Goal: Task Accomplishment & Management: Use online tool/utility

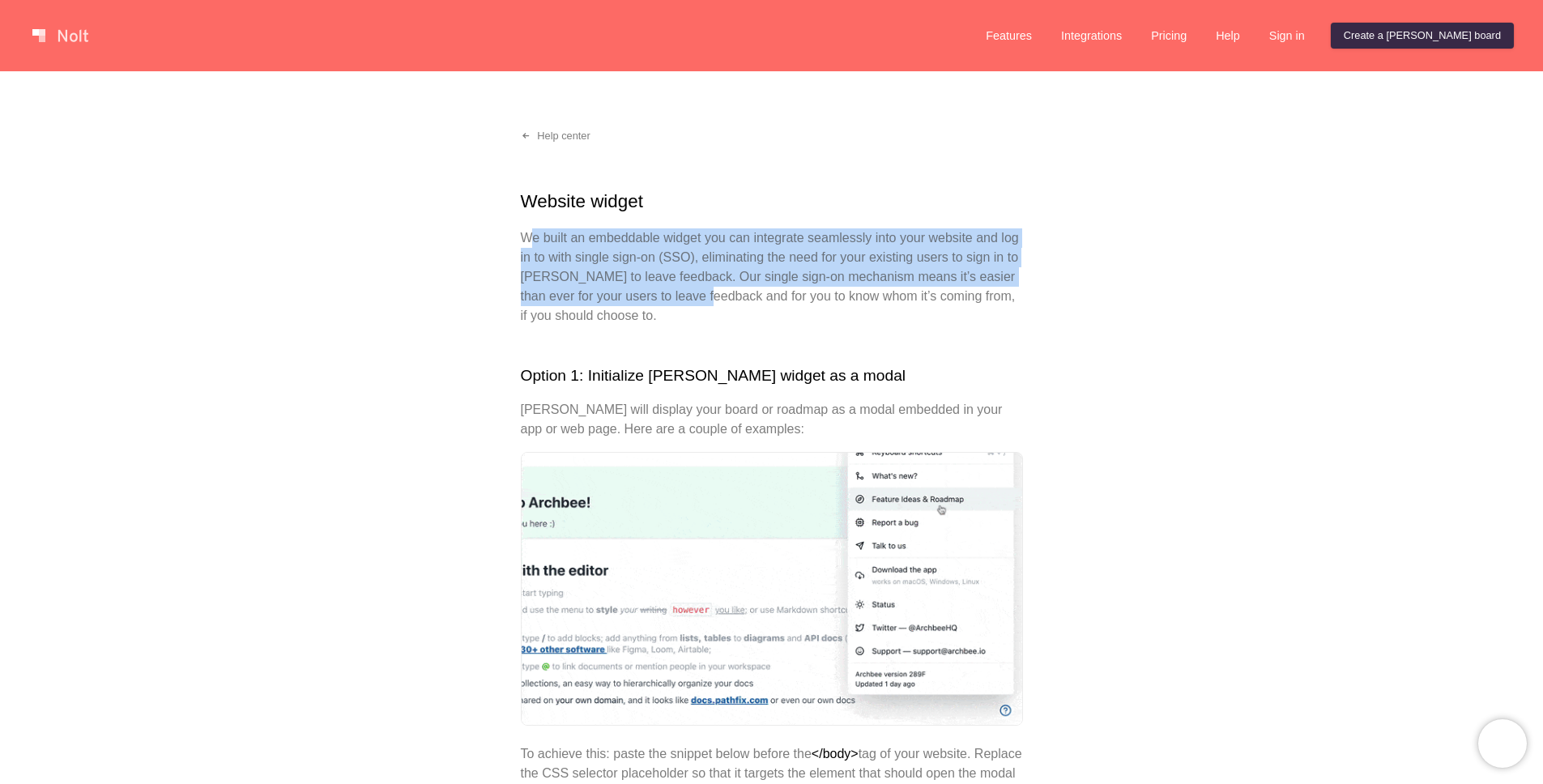
drag, startPoint x: 534, startPoint y: 242, endPoint x: 746, endPoint y: 286, distance: 216.5
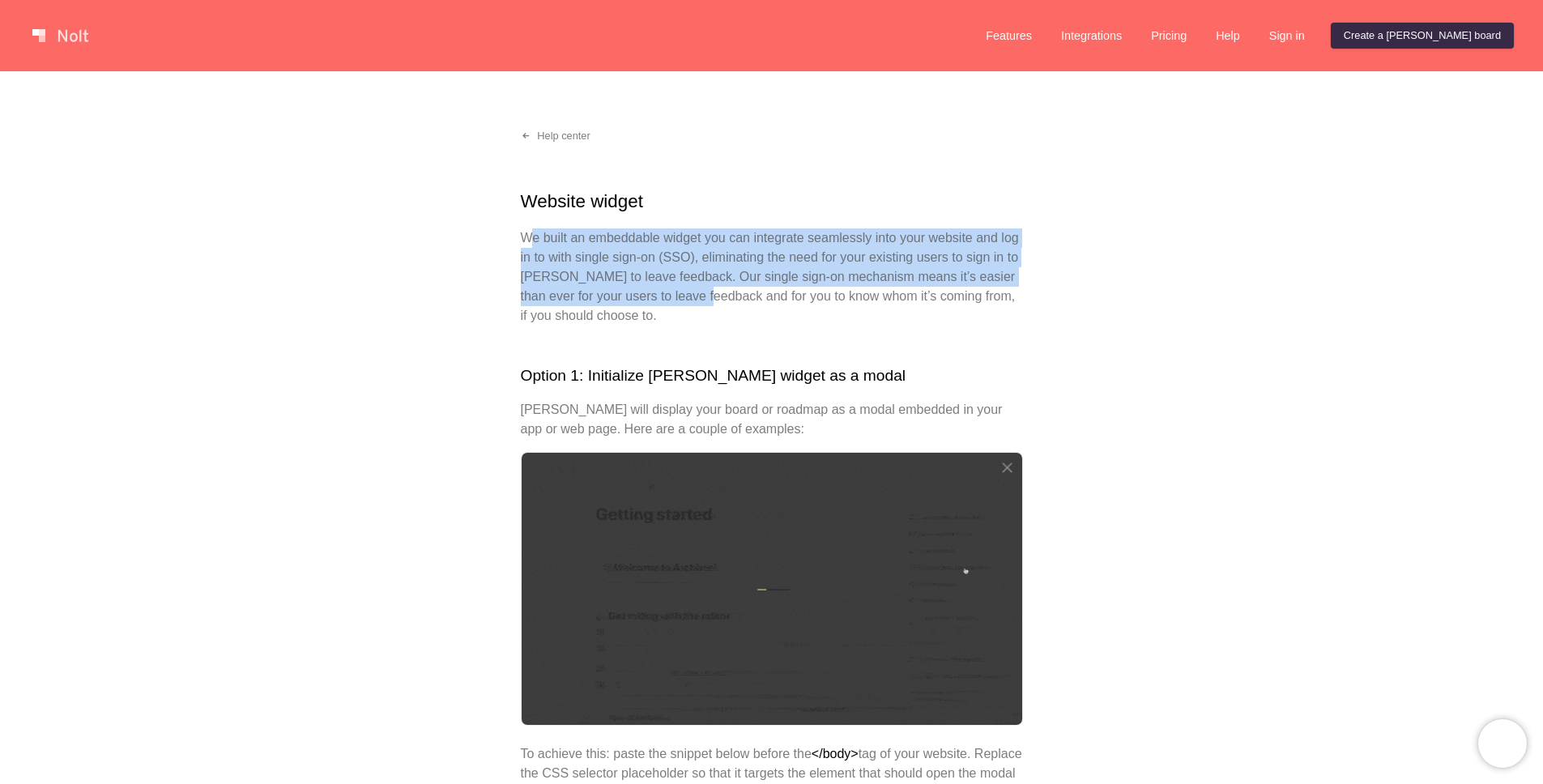
click at [746, 286] on p "We built an embeddable widget you can integrate seamlessly into your website an…" at bounding box center [772, 277] width 502 height 98
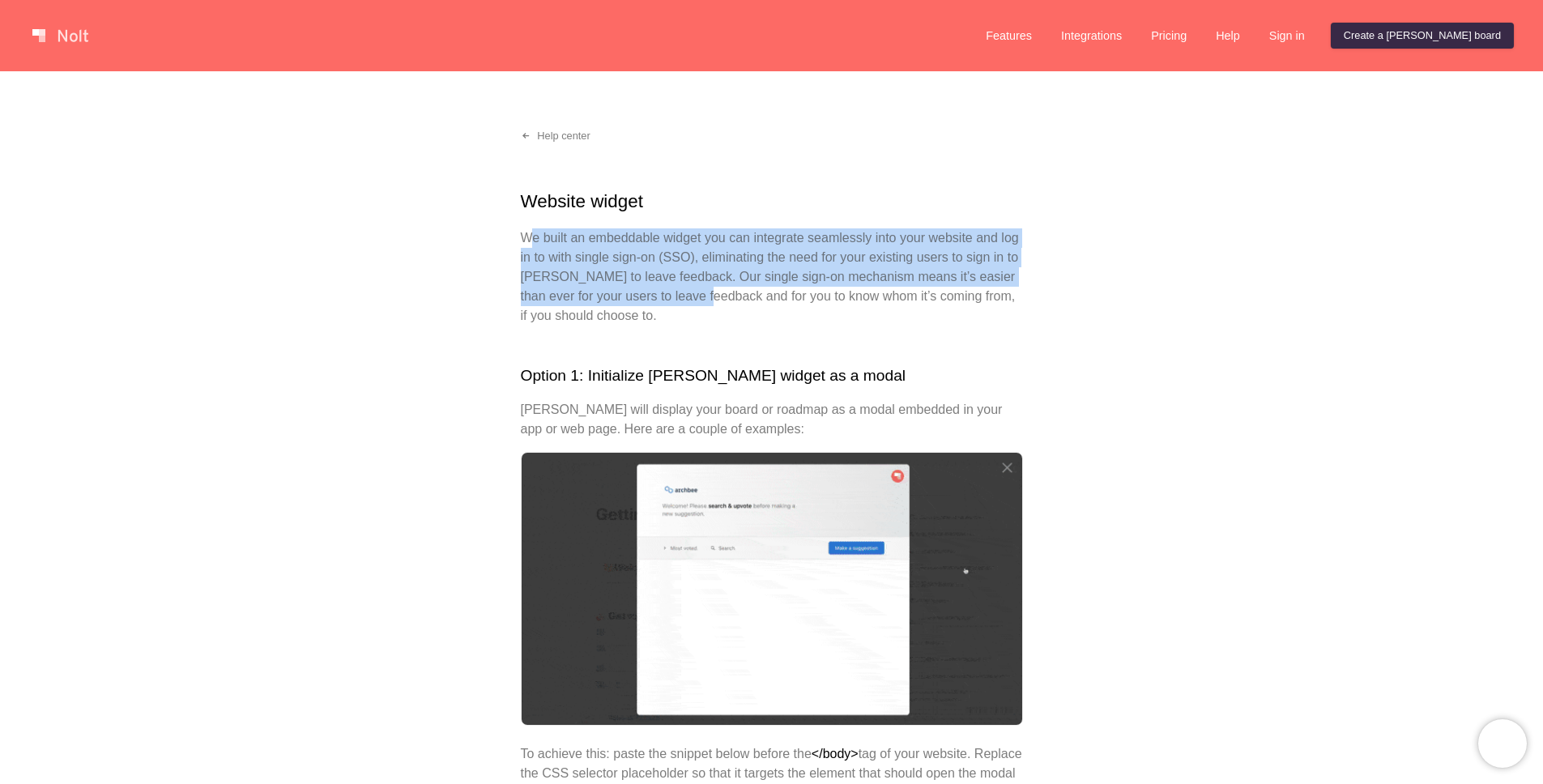
click at [746, 286] on p "We built an embeddable widget you can integrate seamlessly into your website an…" at bounding box center [772, 277] width 502 height 98
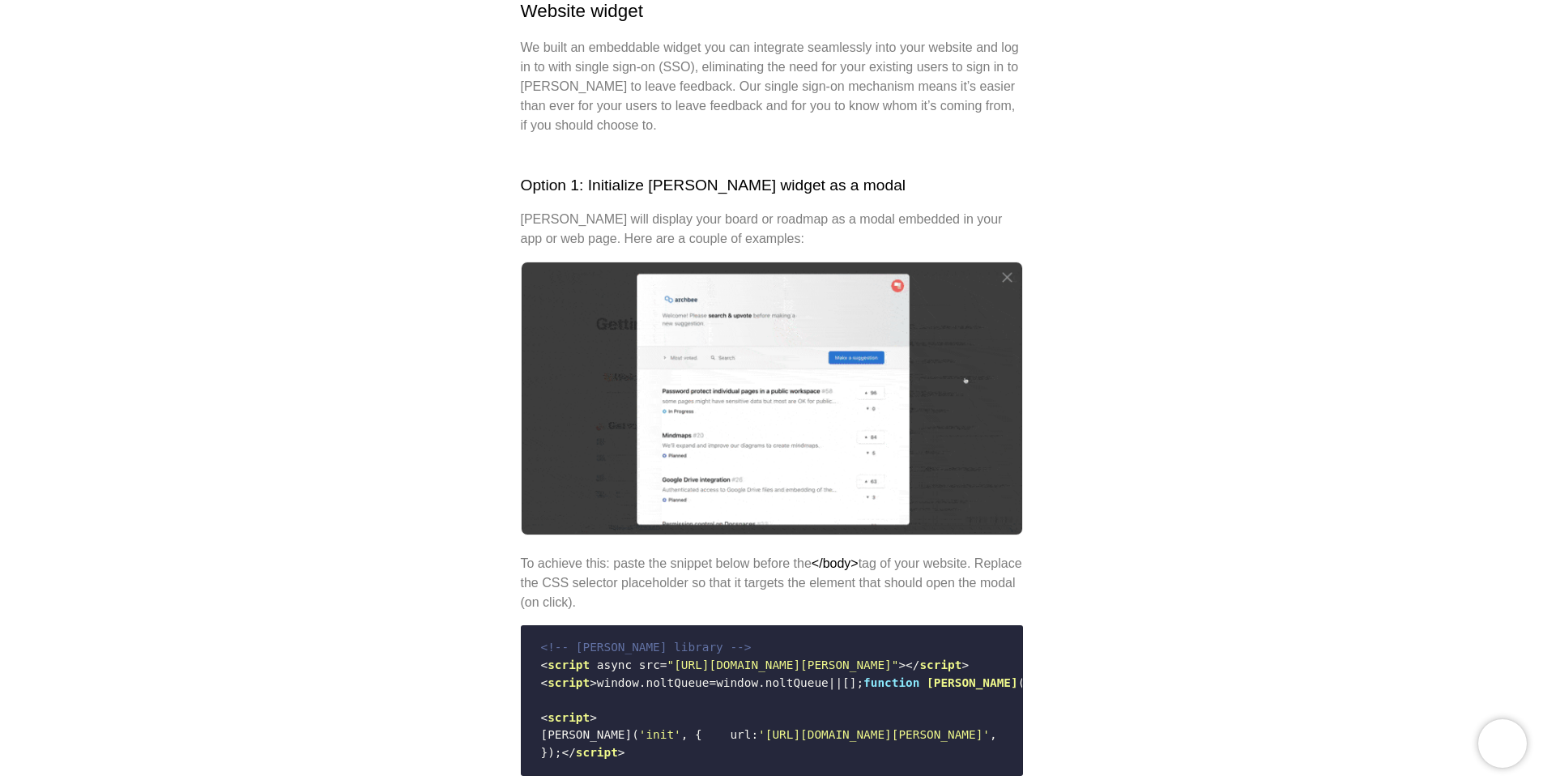
scroll to position [192, 0]
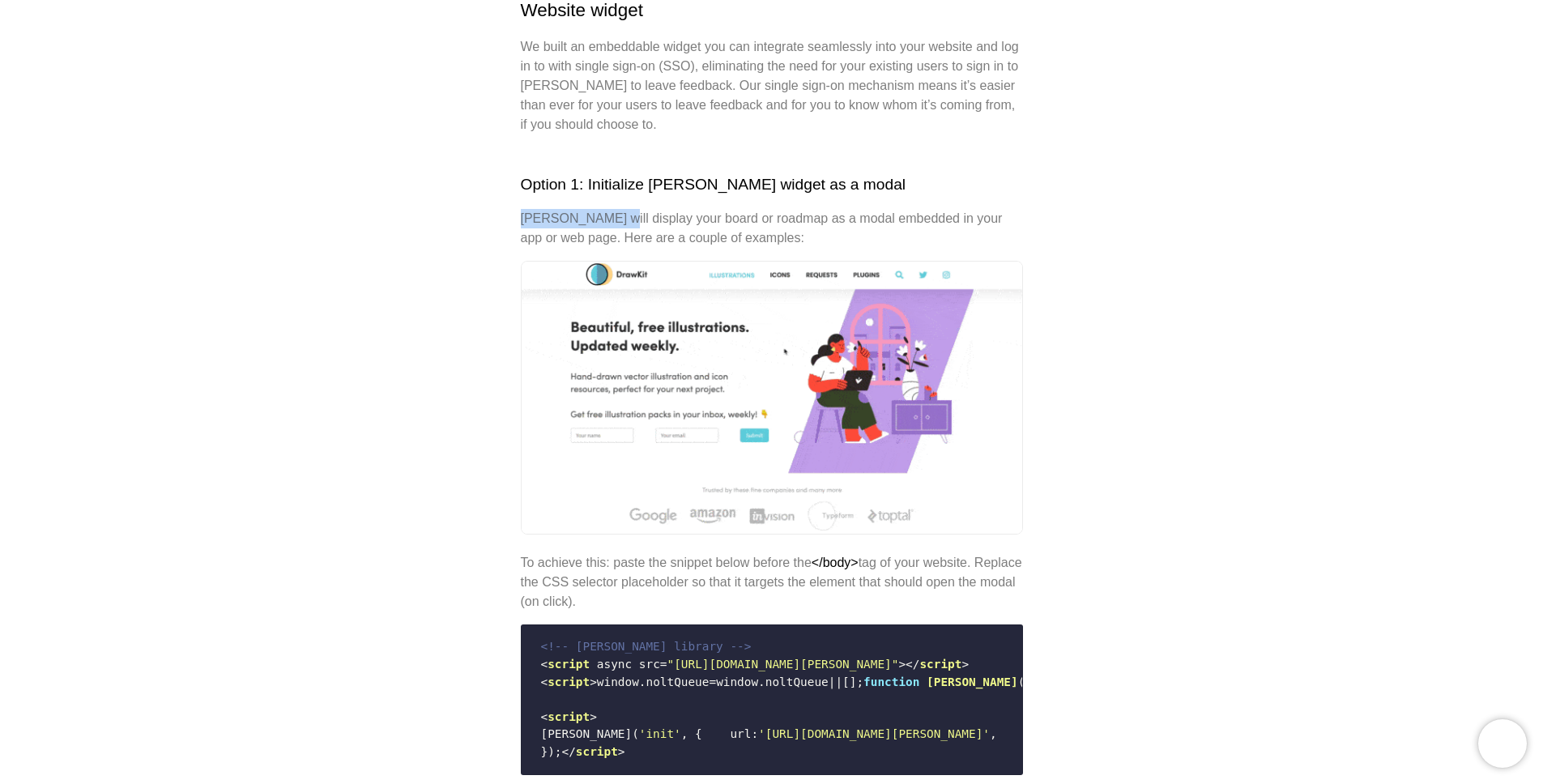
drag, startPoint x: 667, startPoint y: 224, endPoint x: 631, endPoint y: 249, distance: 43.8
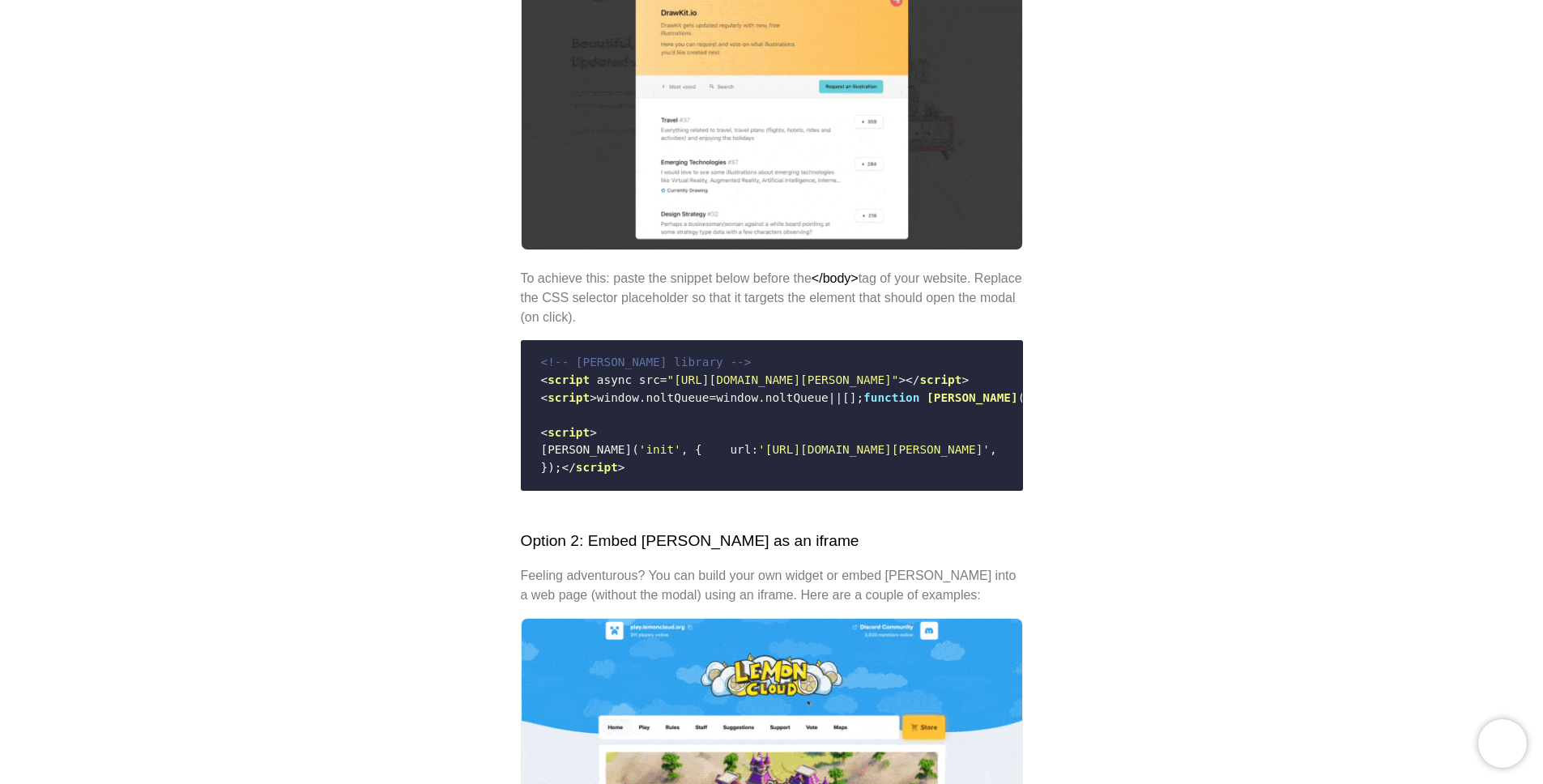
scroll to position [482, 0]
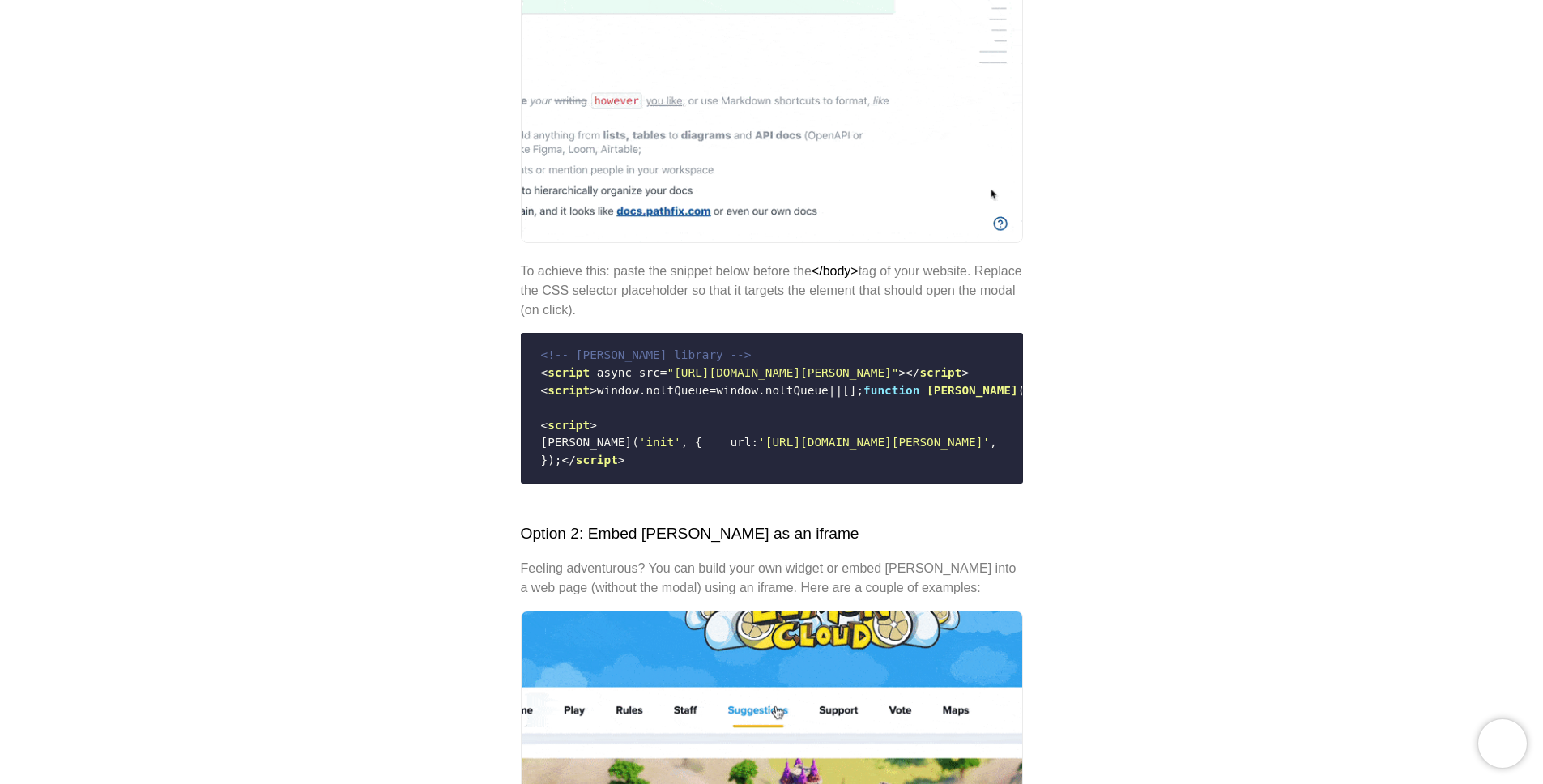
drag, startPoint x: 592, startPoint y: 391, endPoint x: 836, endPoint y: 490, distance: 263.3
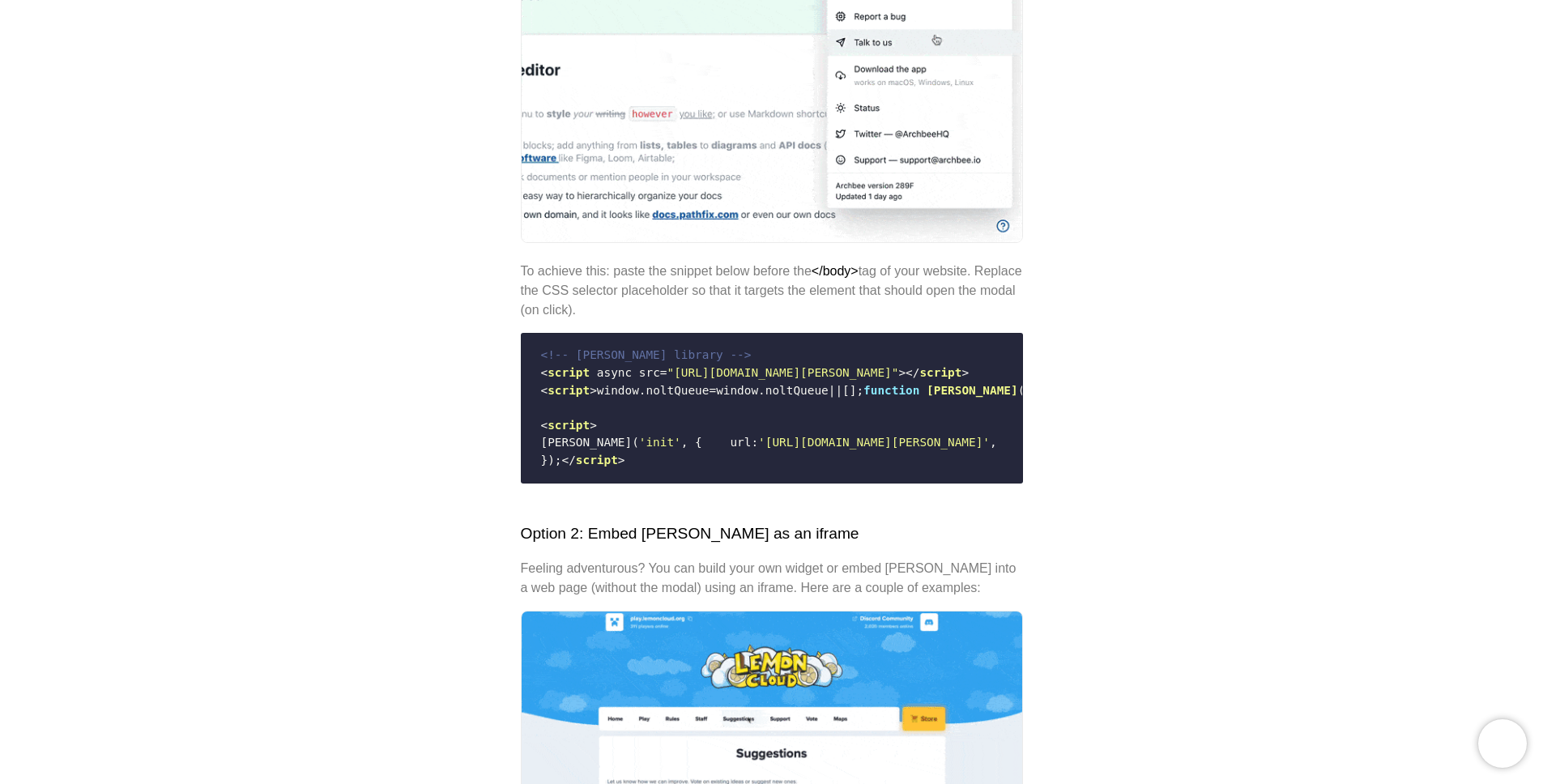
click at [836, 475] on code "<!-- Nolt library --> < script async src = "https://cdn.nolt.io/widgets.js" > <…" at bounding box center [772, 407] width 482 height 135
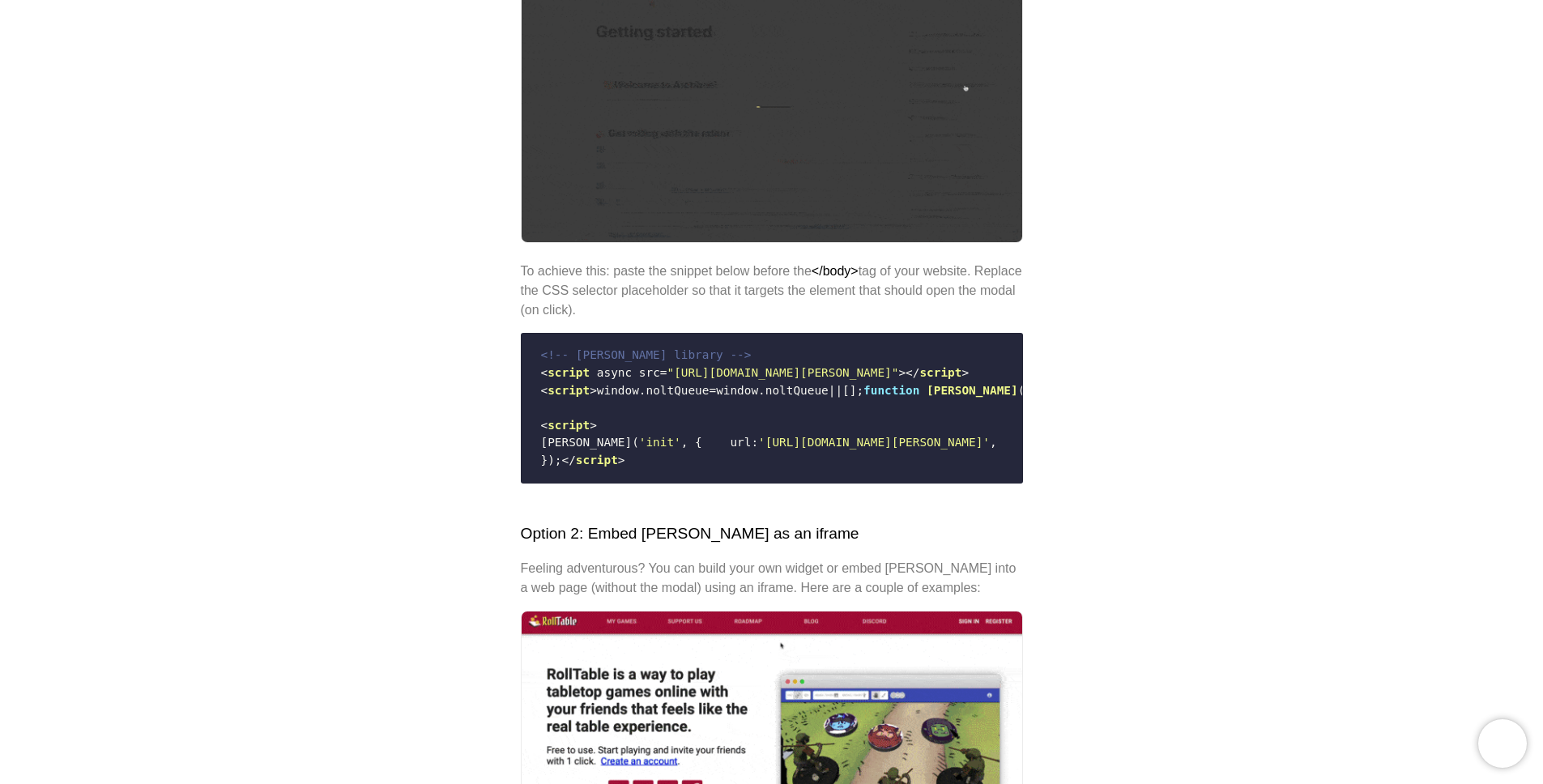
click at [836, 475] on code "<!-- Nolt library --> < script async src = "https://cdn.nolt.io/widgets.js" > <…" at bounding box center [772, 407] width 482 height 135
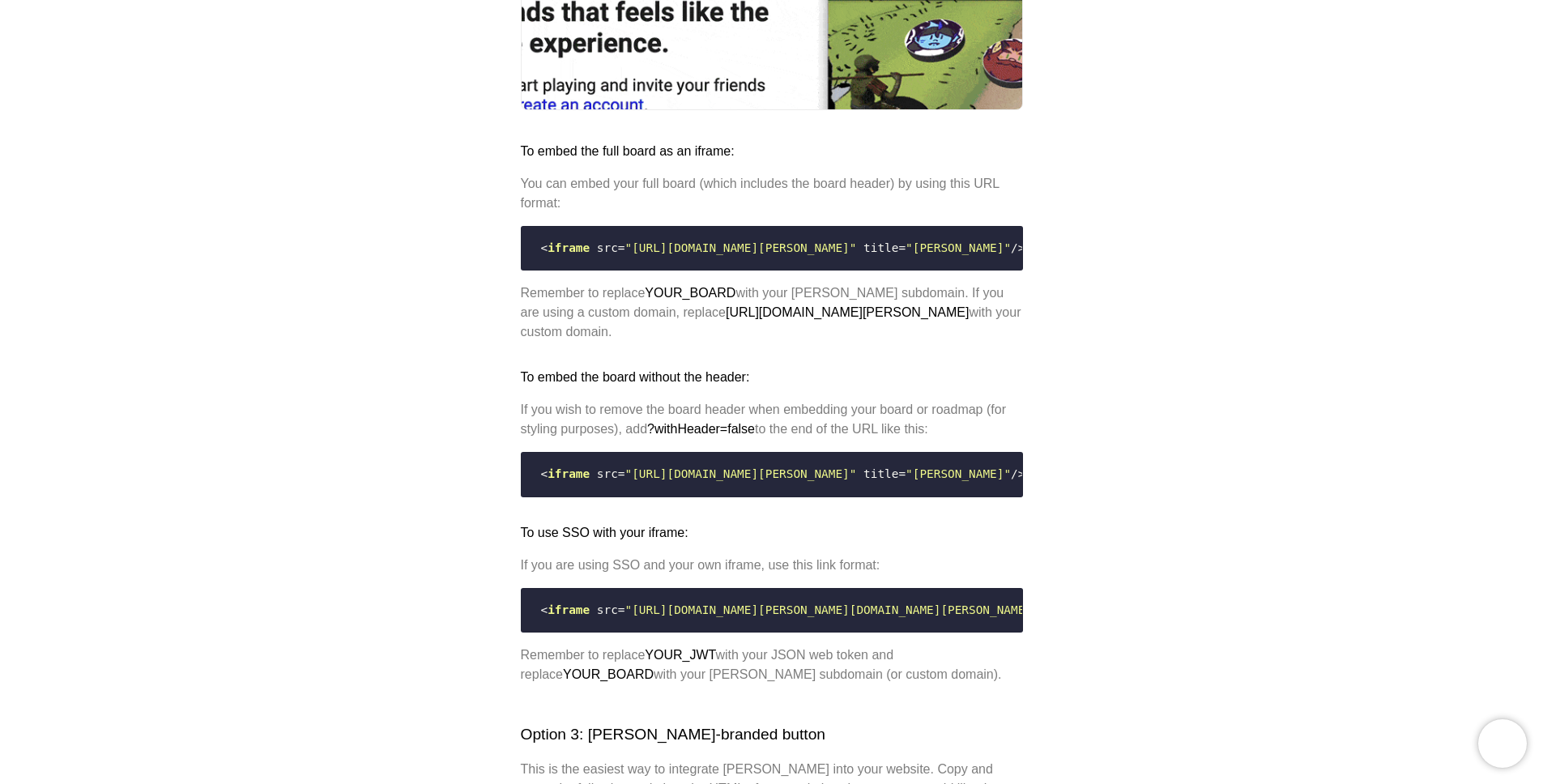
scroll to position [1265, 0]
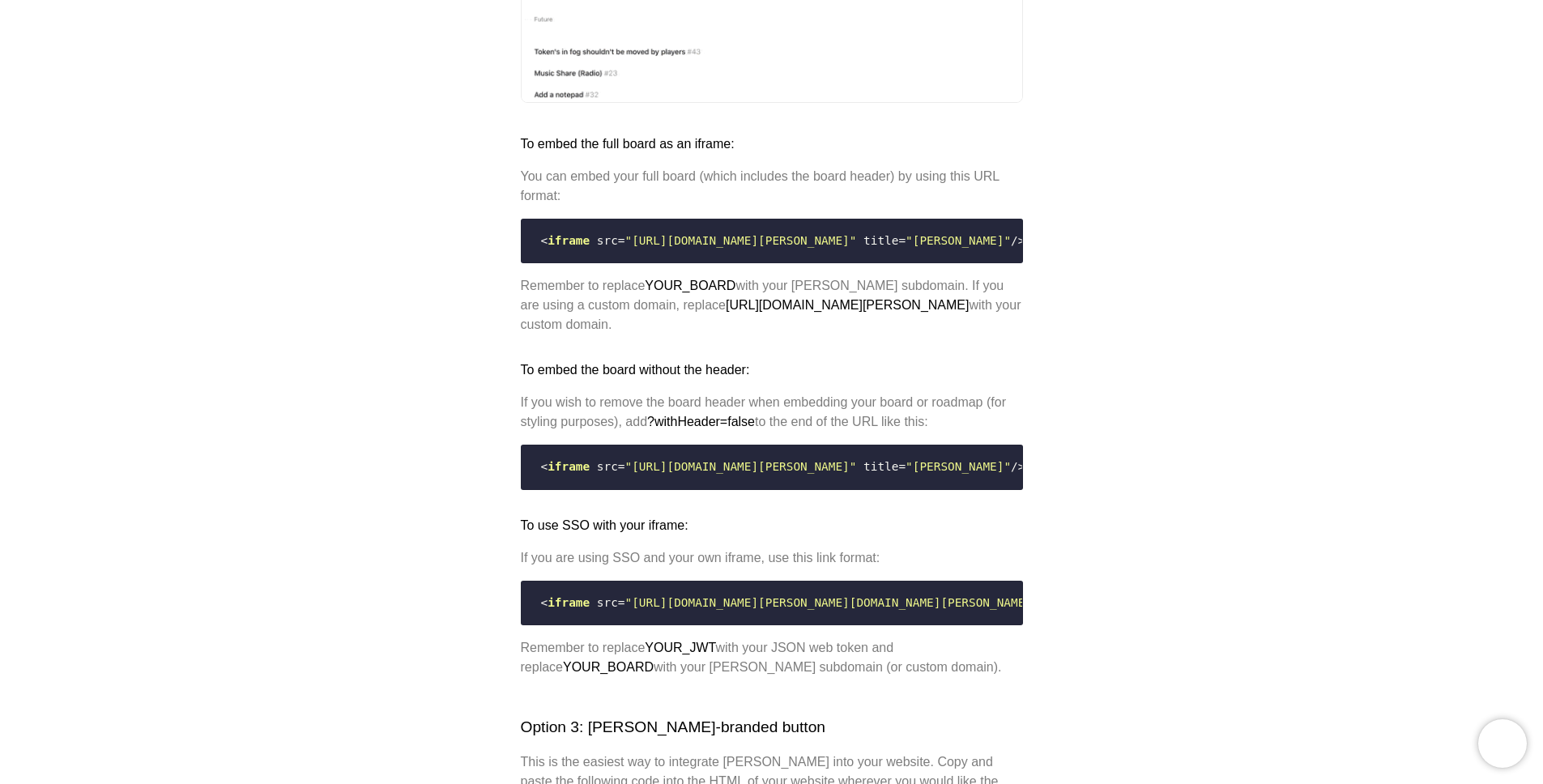
drag, startPoint x: 536, startPoint y: 303, endPoint x: 1018, endPoint y: 308, distance: 482.0
click at [1018, 264] on pre "< iframe src = "https://YOUR_BOARD.nolt.io/widget" title = "Nolt" />" at bounding box center [772, 241] width 502 height 46
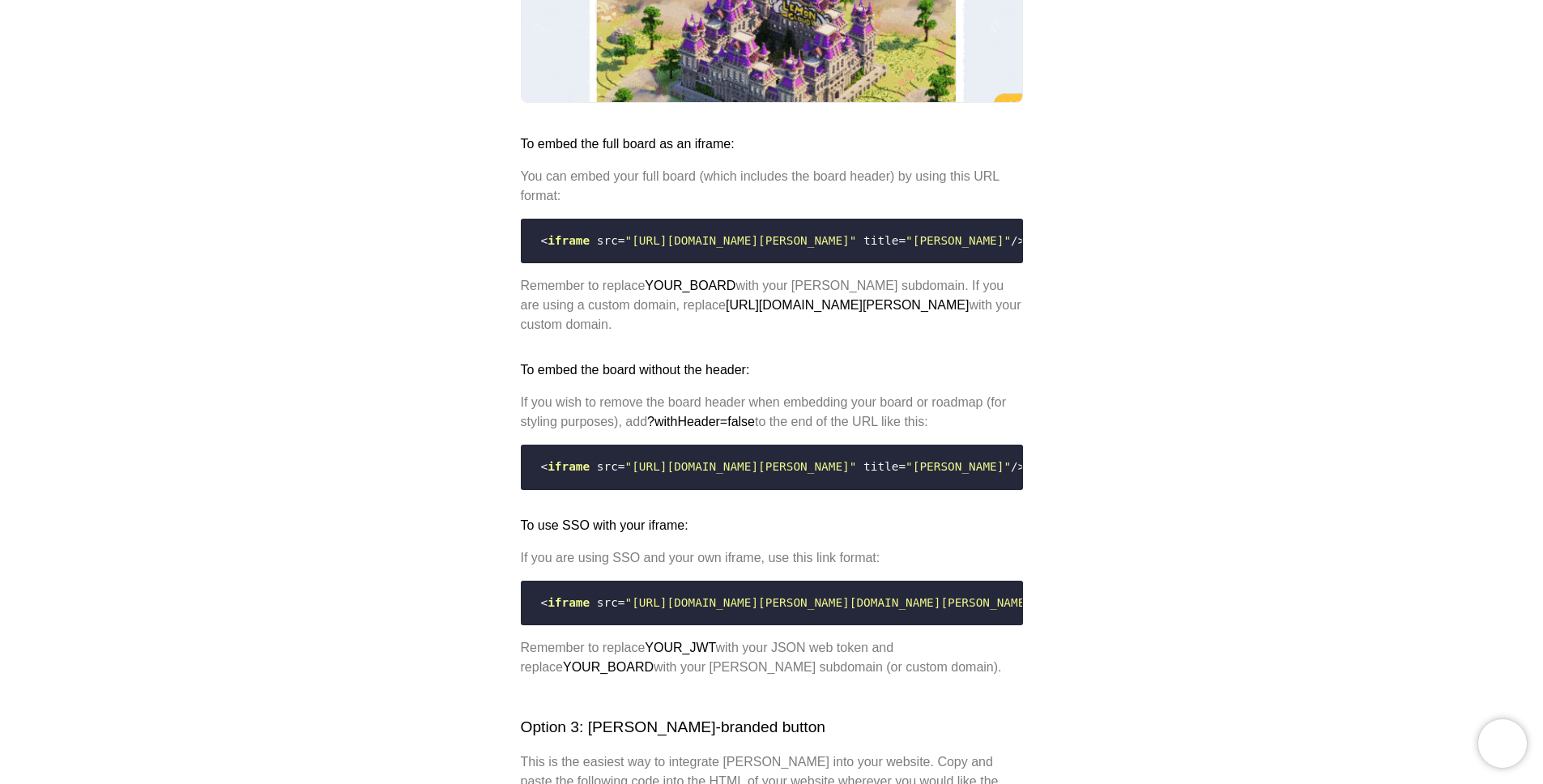
copy code "< iframe src = "https://YOUR_BOARD.nolt.io/widget" title = "Nolt" />"
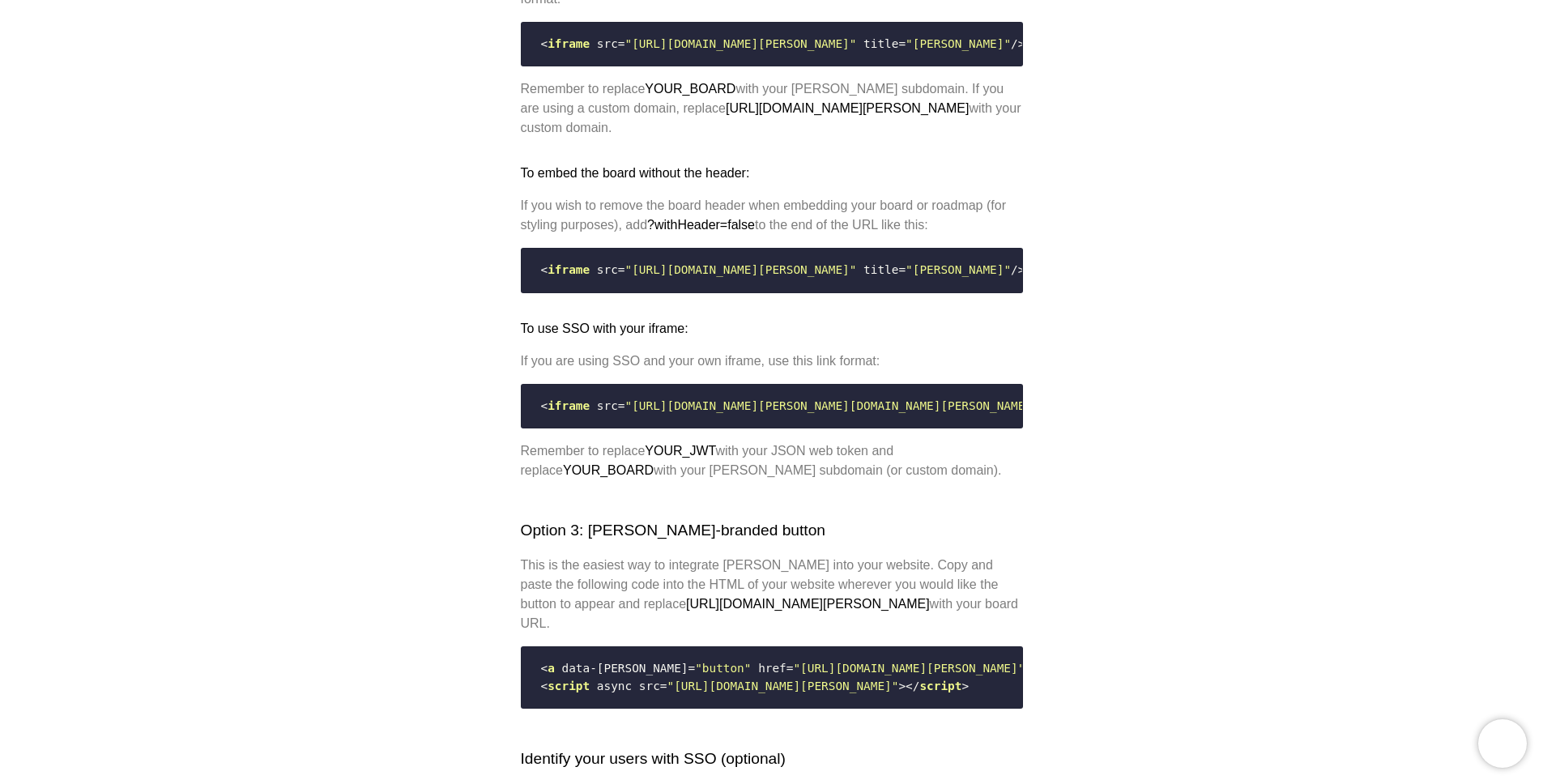
scroll to position [1464, 0]
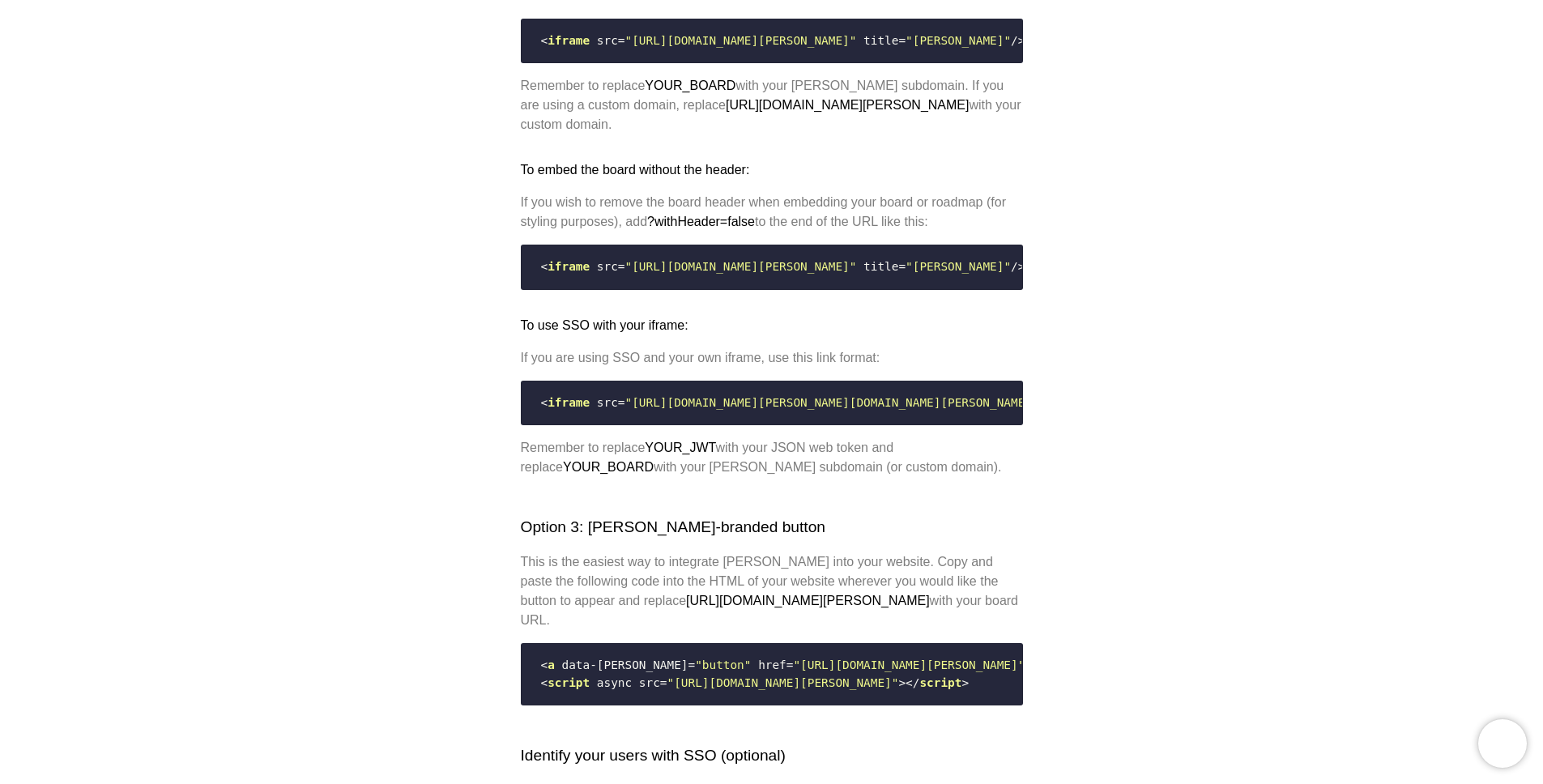
click at [622, 232] on p "If you wish to remove the board header when embedding your board or roadmap (fo…" at bounding box center [772, 211] width 502 height 38
drag, startPoint x: 652, startPoint y: 245, endPoint x: 899, endPoint y: 248, distance: 247.0
click at [899, 232] on p "If you wish to remove the board header when embedding your board or roadmap (fo…" at bounding box center [772, 211] width 502 height 38
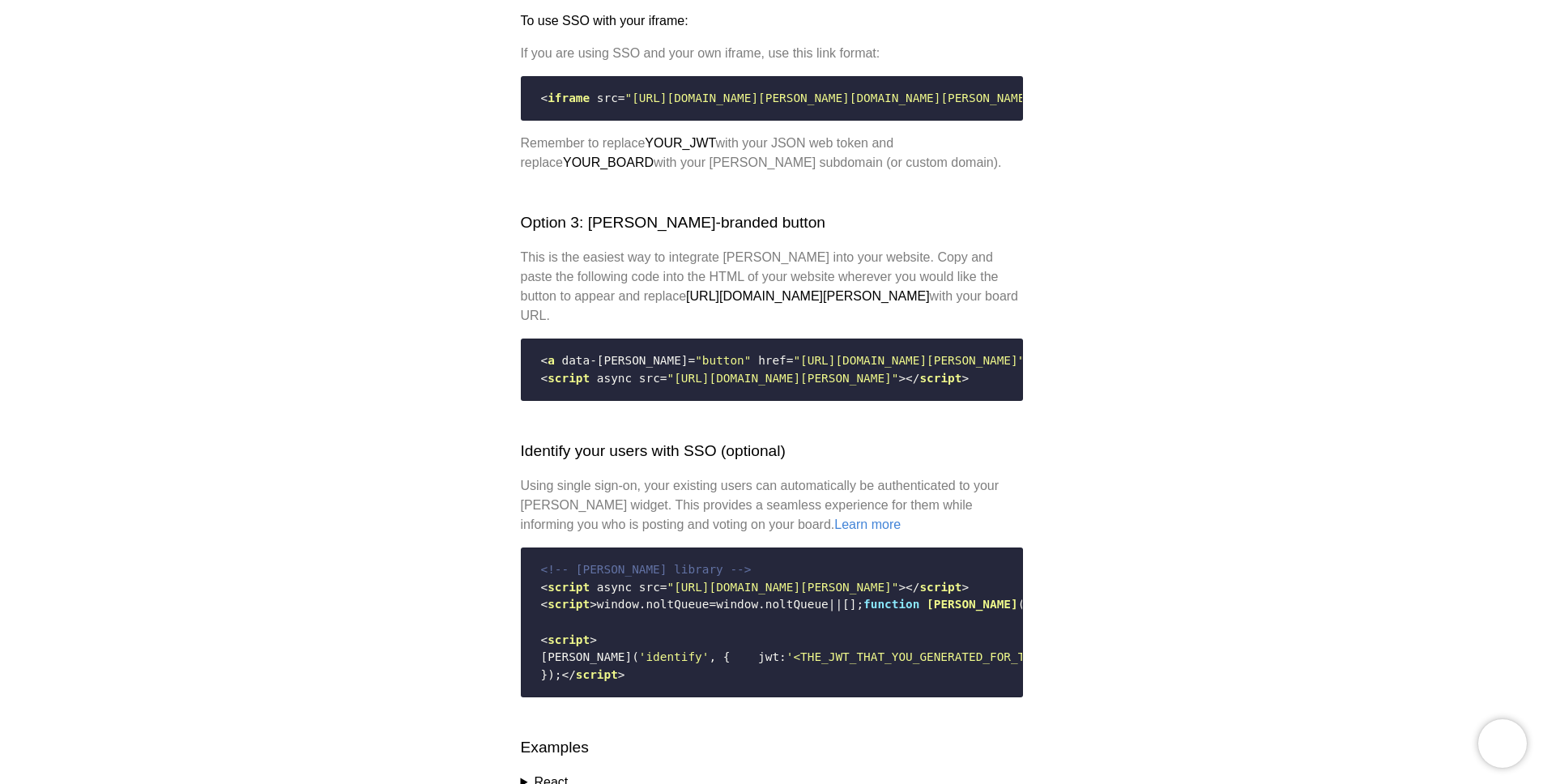
scroll to position [1772, 0]
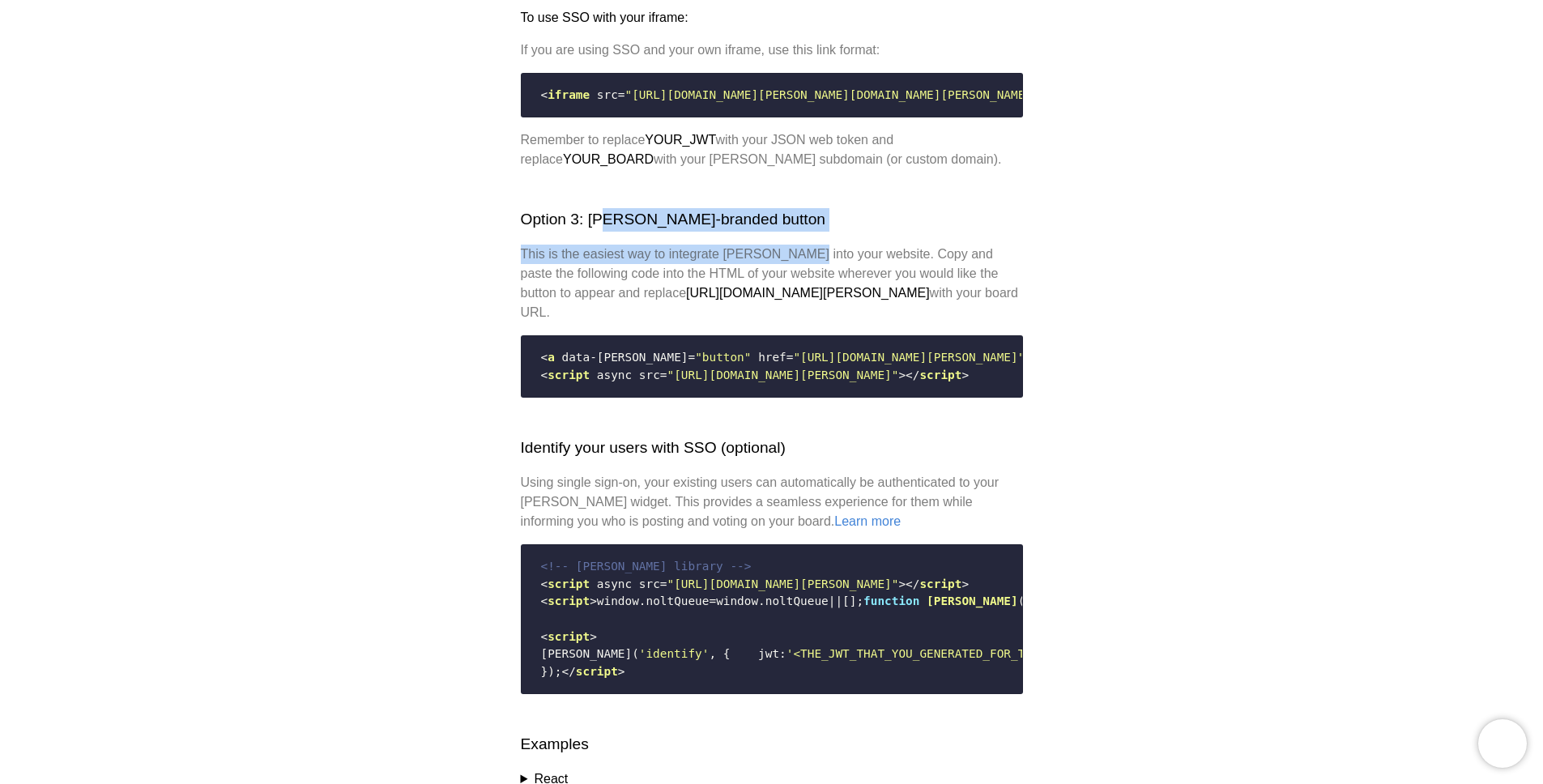
drag, startPoint x: 865, startPoint y: 315, endPoint x: 606, endPoint y: 299, distance: 259.5
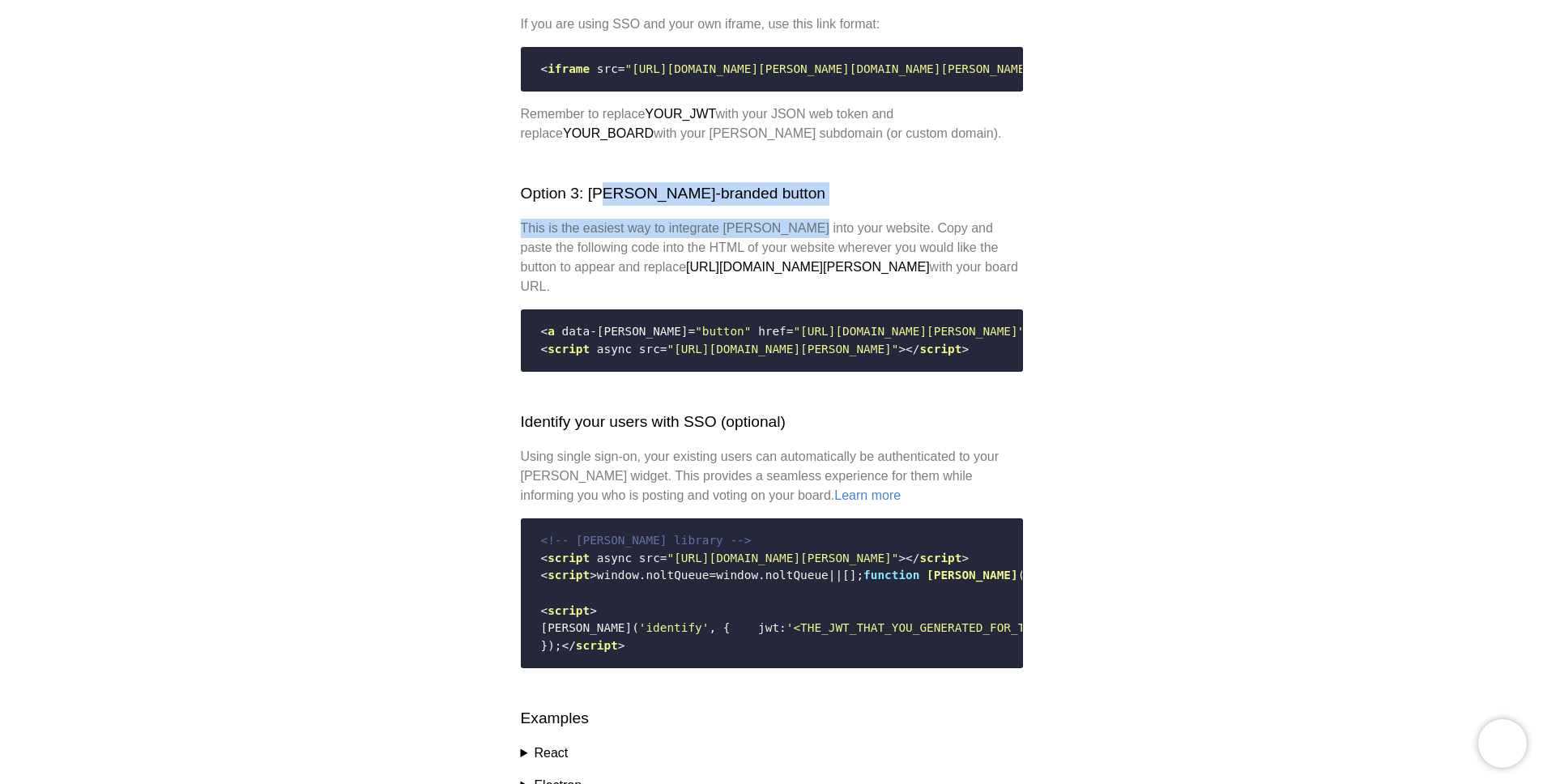
scroll to position [1802, 0]
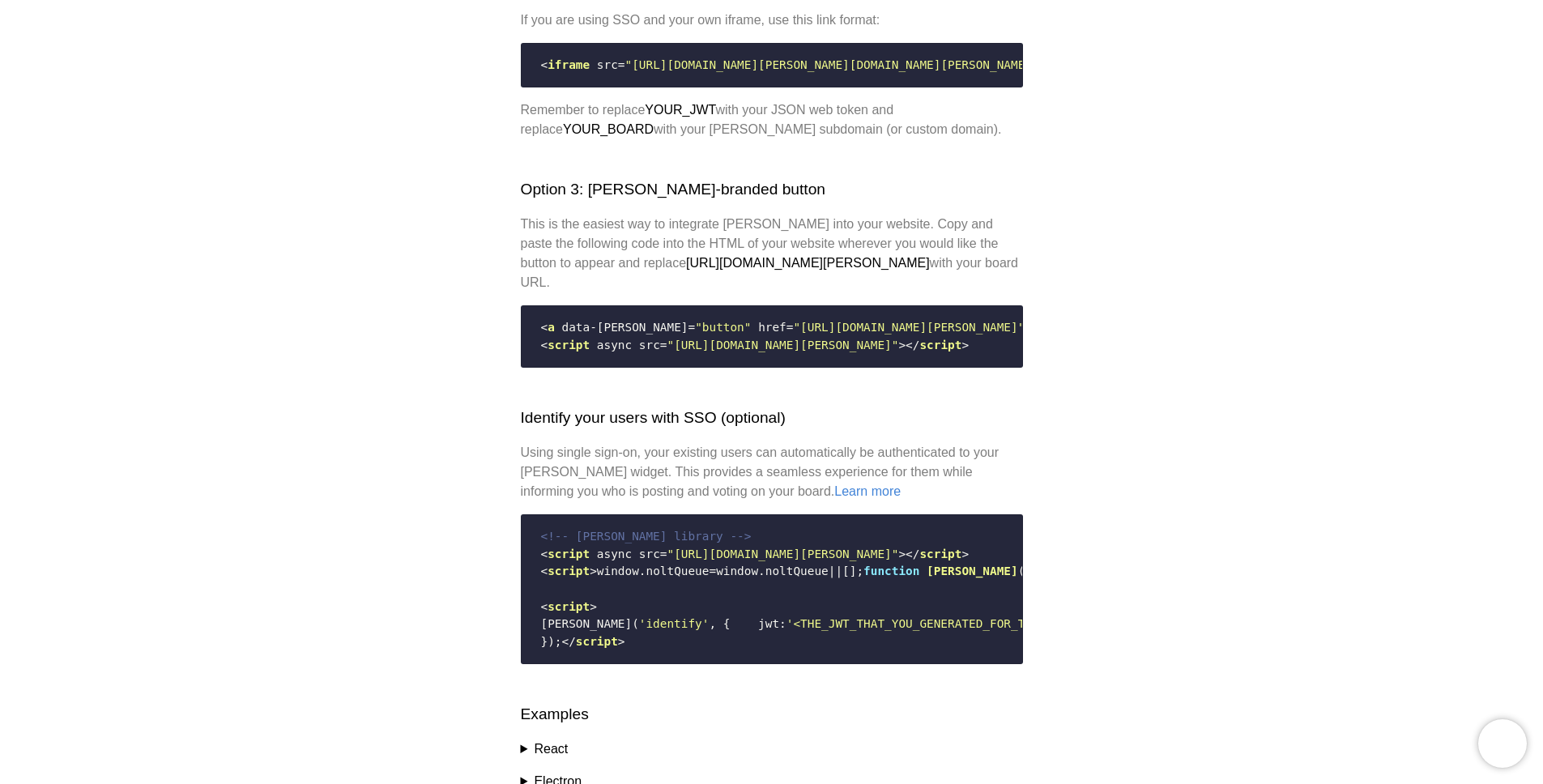
click at [621, 293] on p "This is the easiest way to integrate Nolt into your website. Copy and paste the…" at bounding box center [772, 253] width 502 height 78
drag, startPoint x: 550, startPoint y: 294, endPoint x: 737, endPoint y: 294, distance: 187.0
click at [737, 293] on p "This is the easiest way to integrate Nolt into your website. Copy and paste the…" at bounding box center [772, 253] width 502 height 78
drag, startPoint x: 861, startPoint y: 298, endPoint x: 1036, endPoint y: 311, distance: 175.5
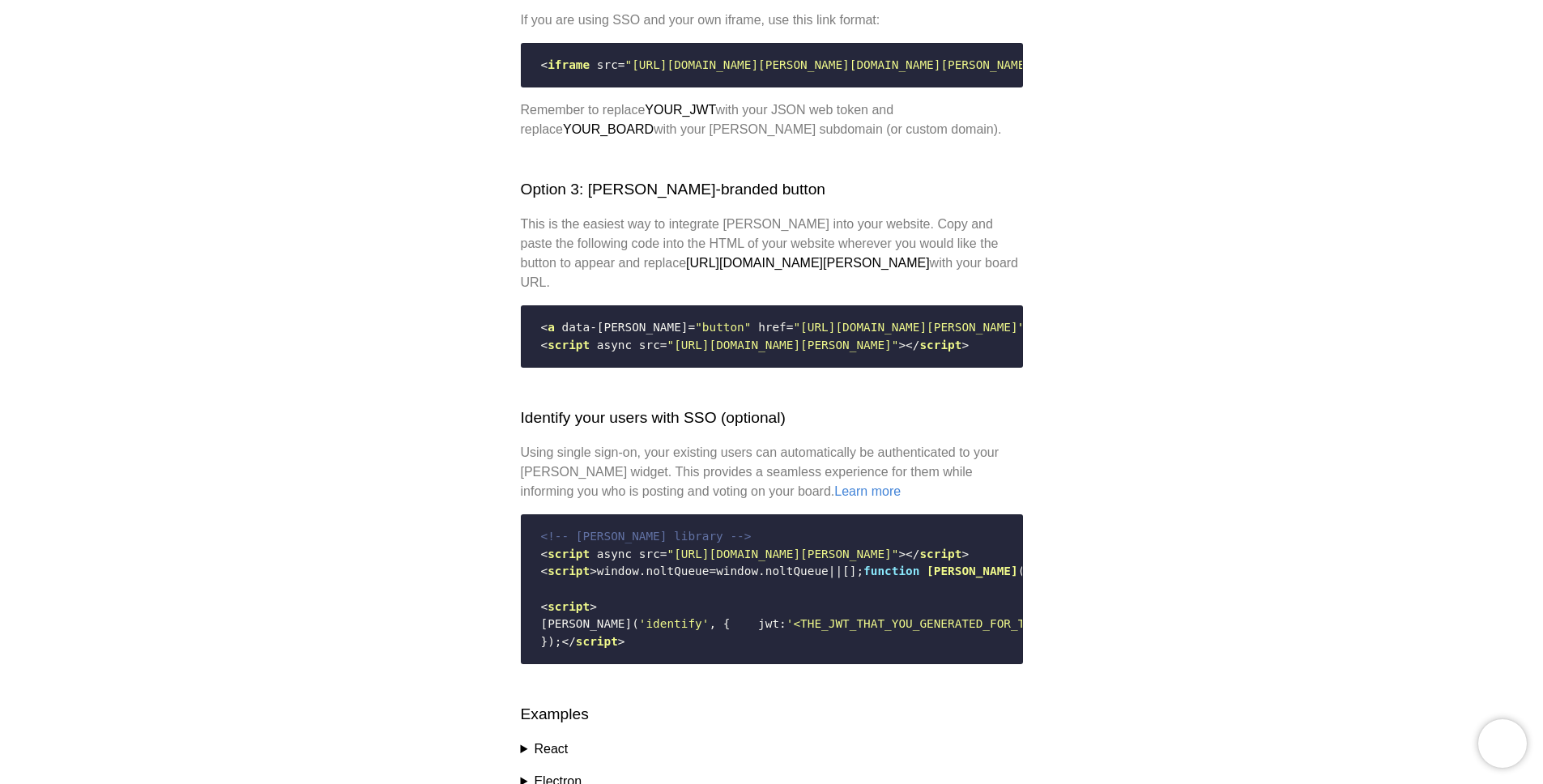
drag, startPoint x: 671, startPoint y: 288, endPoint x: 1010, endPoint y: 315, distance: 340.1
click at [1010, 293] on p "This is the easiest way to integrate Nolt into your website. Copy and paste the…" at bounding box center [772, 253] width 502 height 78
drag, startPoint x: 914, startPoint y: 303, endPoint x: 951, endPoint y: 327, distance: 44.1
click at [951, 293] on p "This is the easiest way to integrate Nolt into your website. Copy and paste the…" at bounding box center [772, 253] width 502 height 78
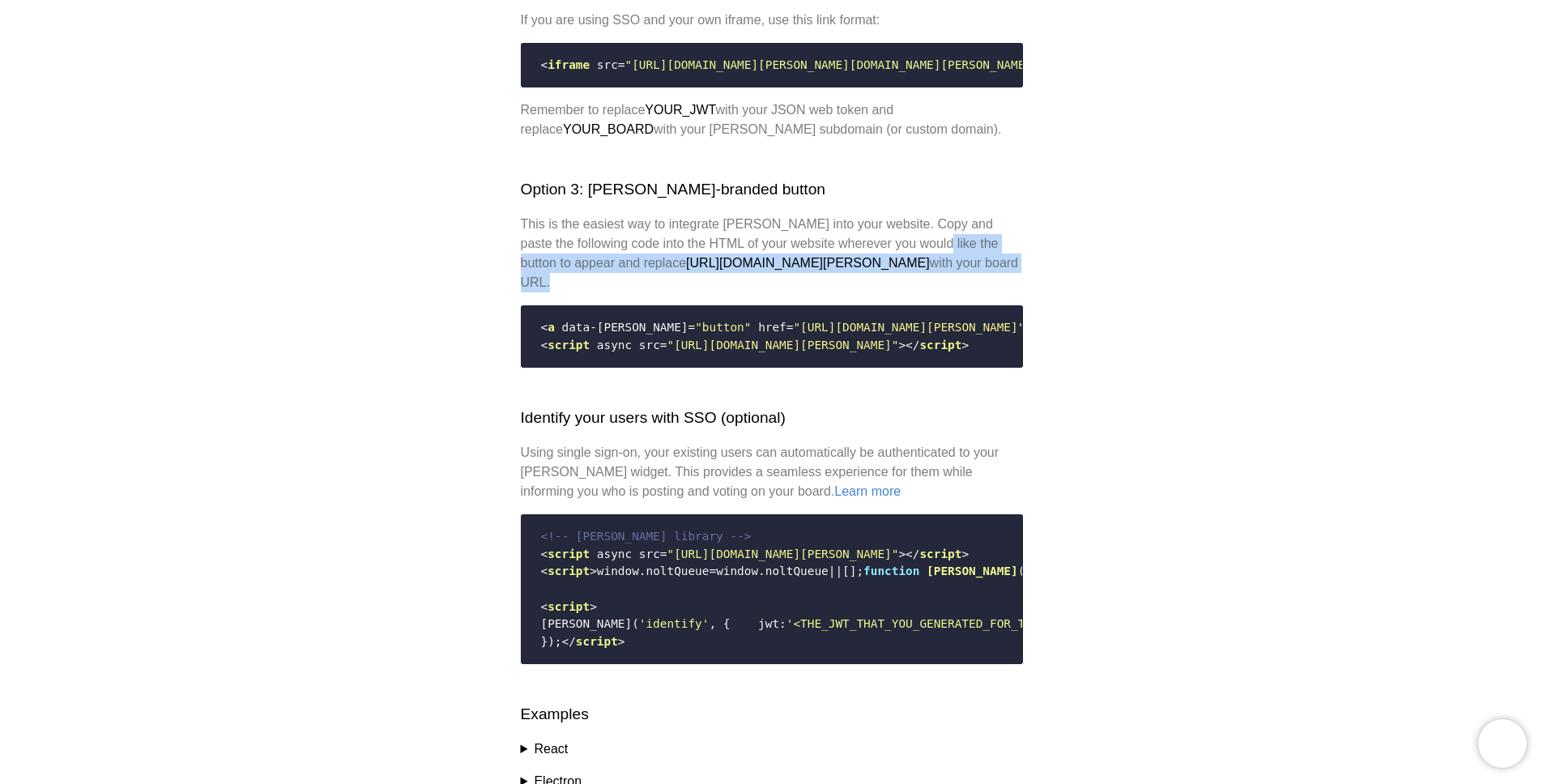
drag, startPoint x: 951, startPoint y: 316, endPoint x: 942, endPoint y: 347, distance: 32.3
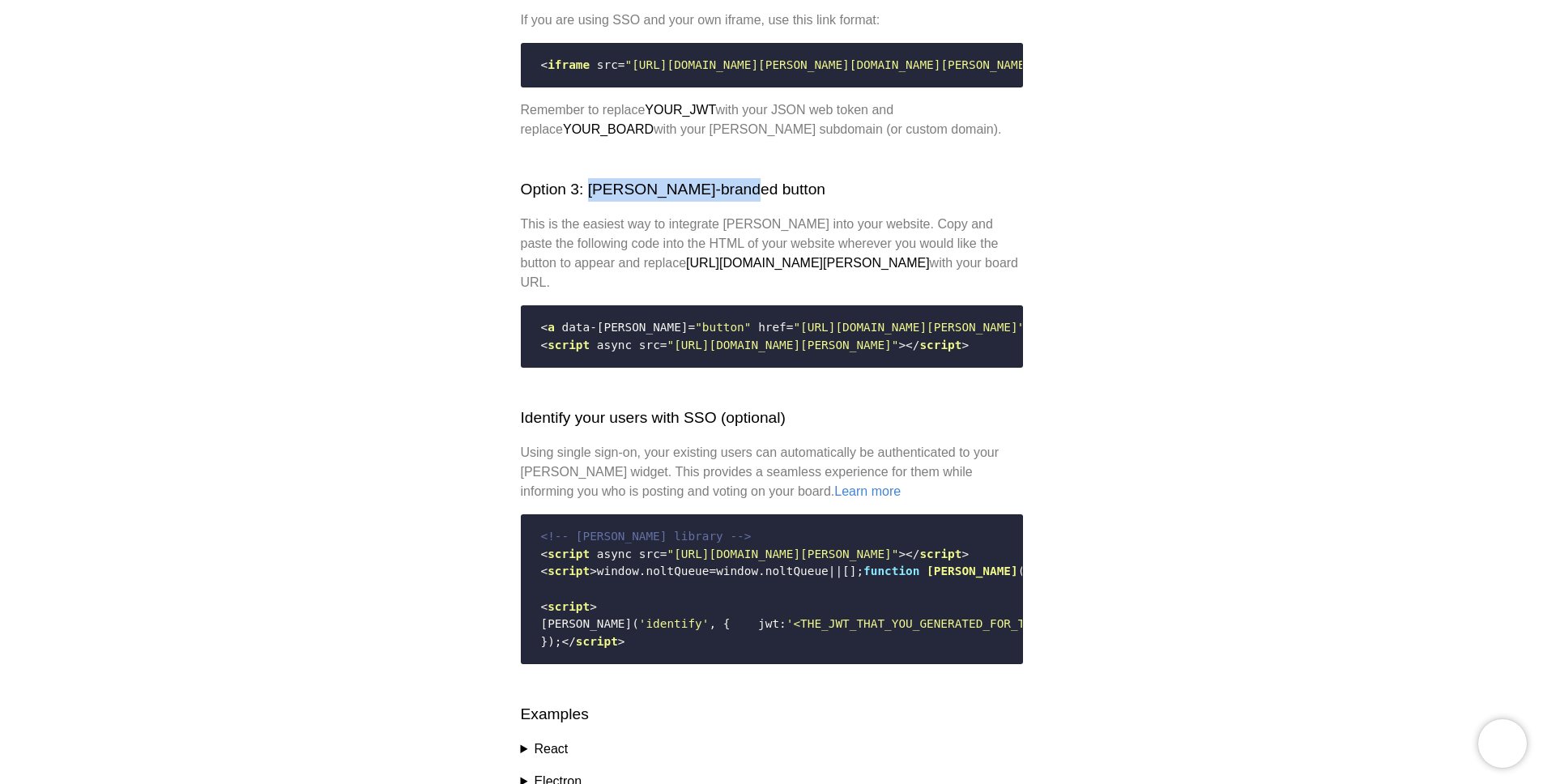
drag, startPoint x: 748, startPoint y: 260, endPoint x: 592, endPoint y: 256, distance: 156.1
click at [592, 201] on h2 "Option 3: Nolt-branded button" at bounding box center [772, 190] width 502 height 23
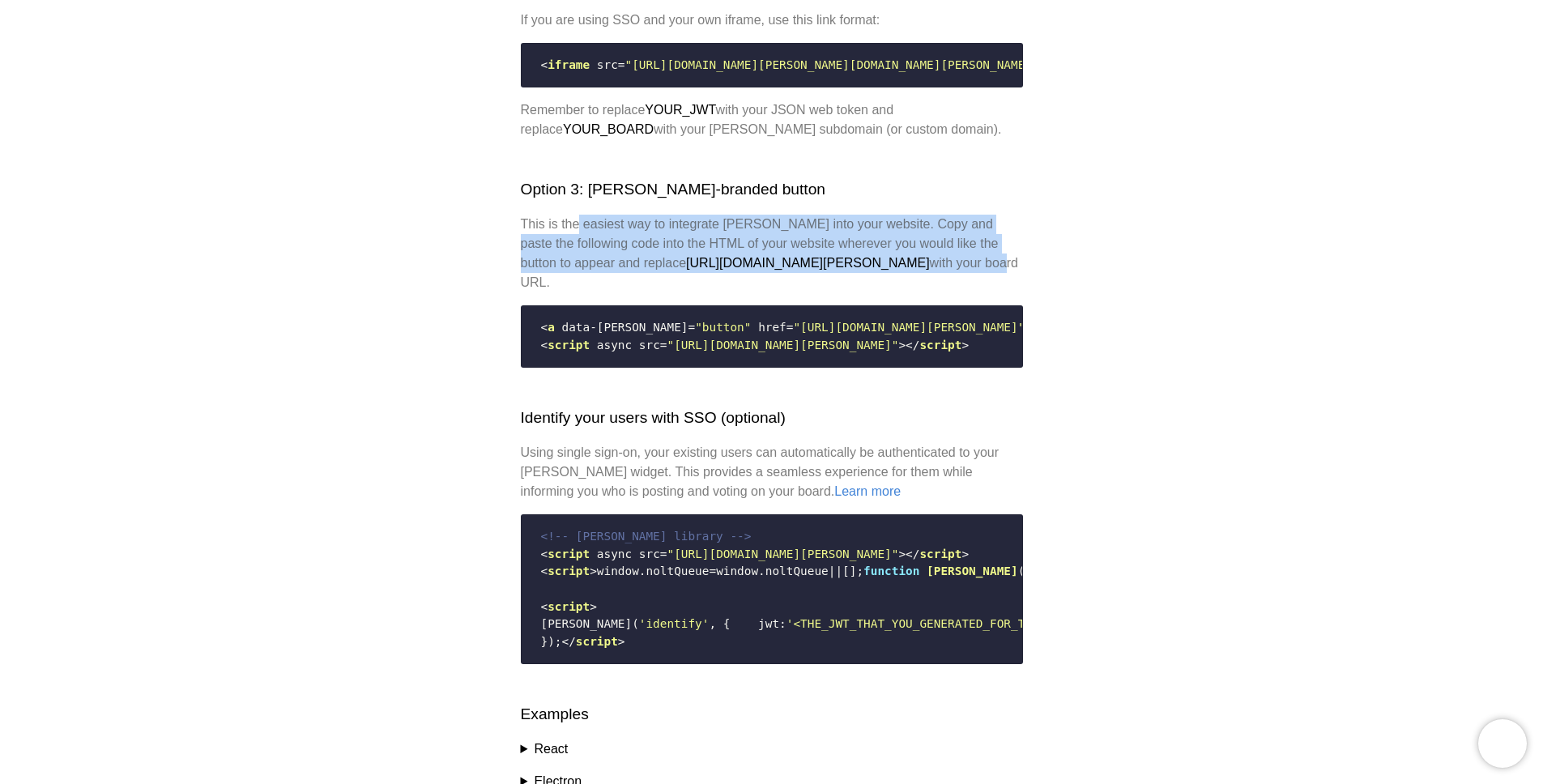
drag, startPoint x: 621, startPoint y: 302, endPoint x: 877, endPoint y: 337, distance: 258.4
click at [877, 293] on p "This is the easiest way to integrate Nolt into your website. Copy and paste the…" at bounding box center [772, 253] width 502 height 78
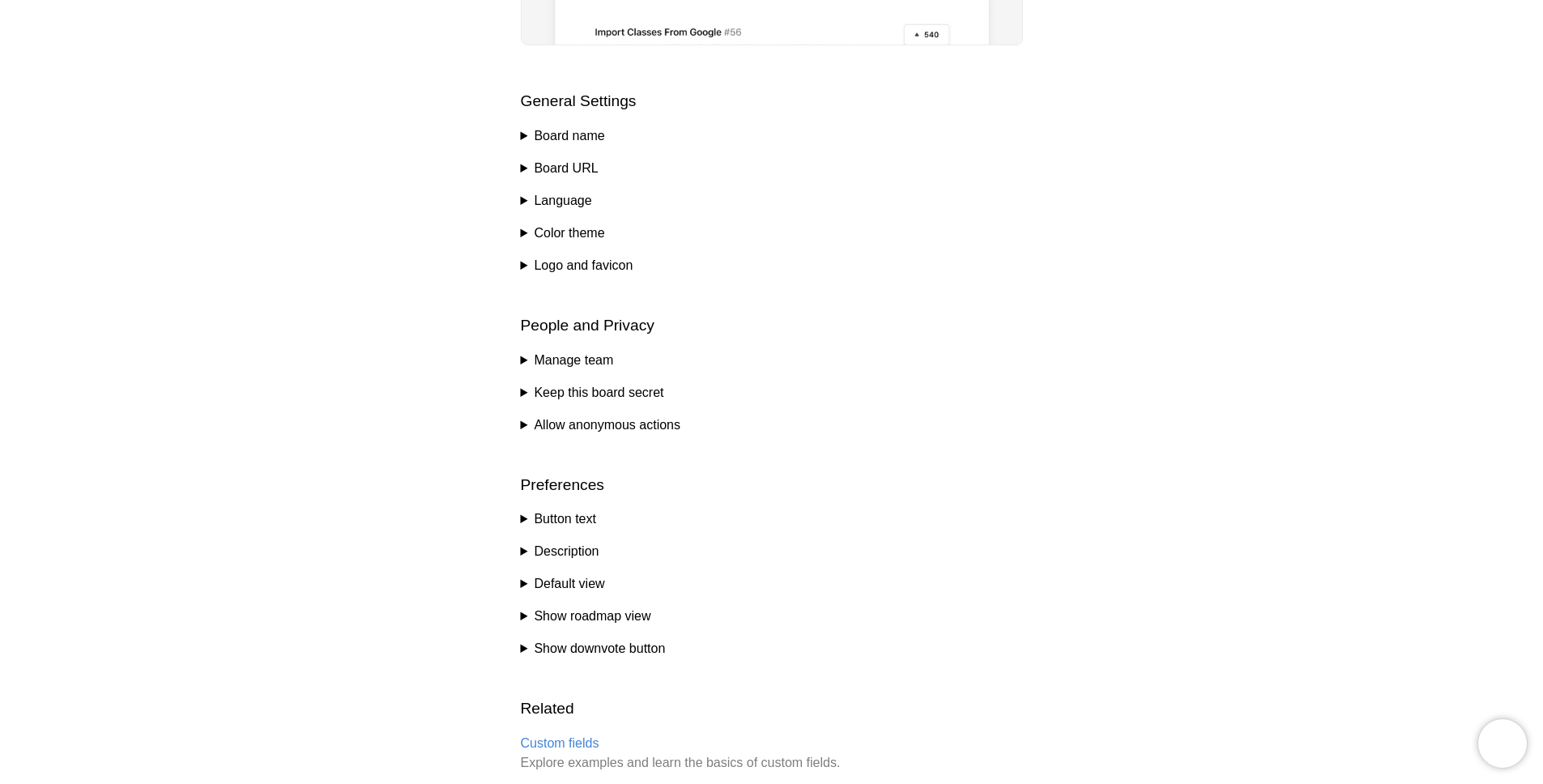
scroll to position [639, 0]
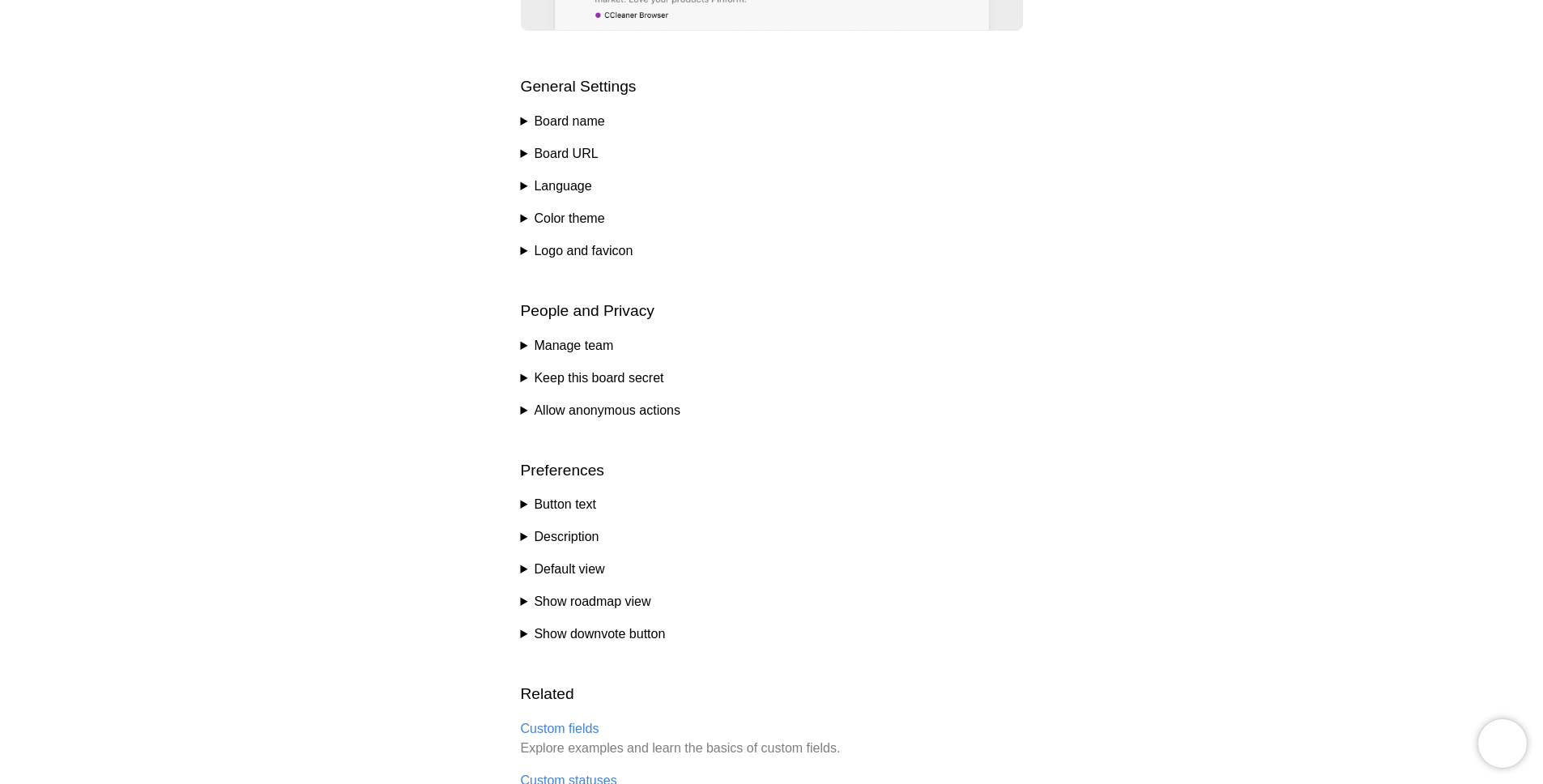
click at [575, 504] on summary "Button text" at bounding box center [772, 505] width 502 height 20
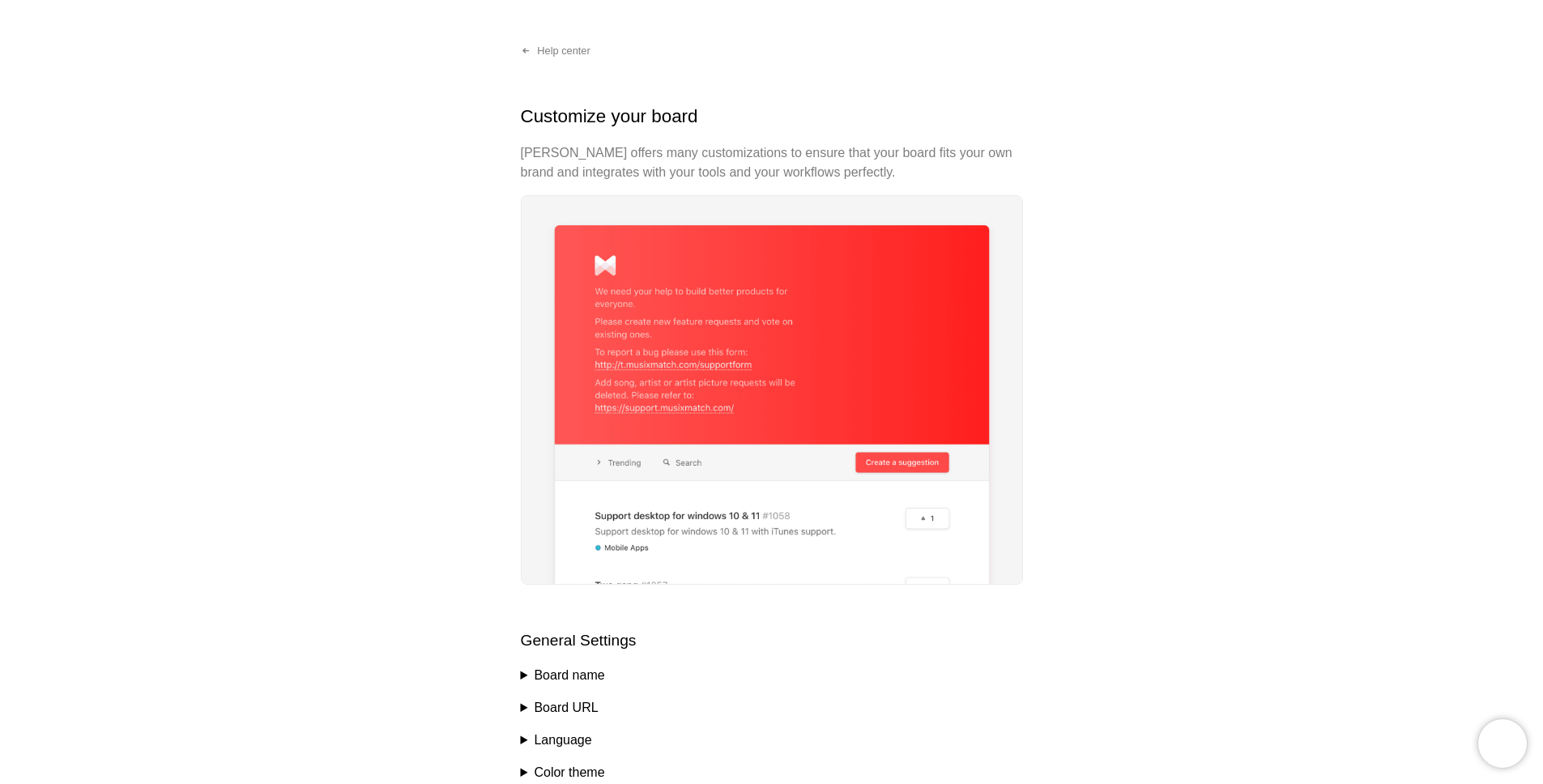
scroll to position [0, 0]
